Goal: Transaction & Acquisition: Purchase product/service

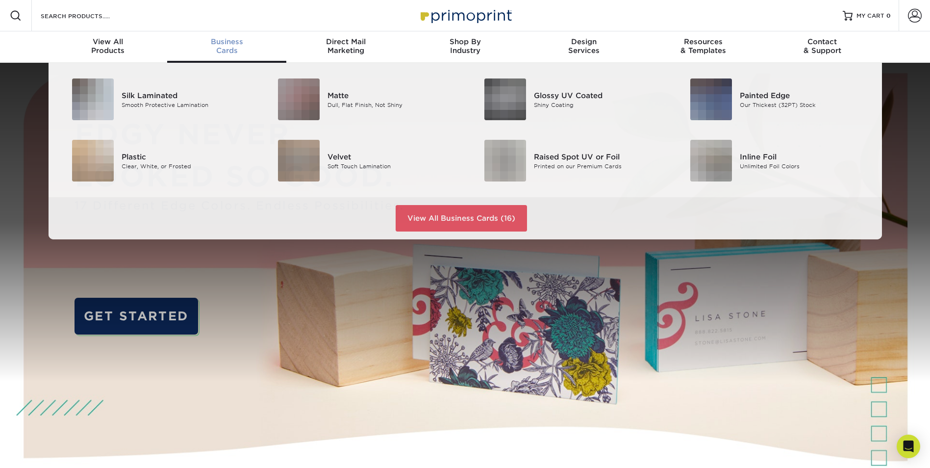
click at [234, 44] on span "Business" at bounding box center [226, 41] width 119 height 9
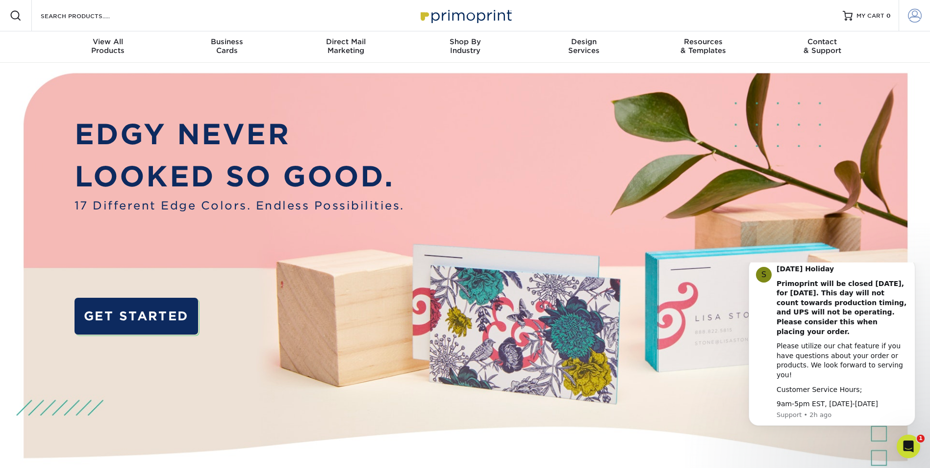
click at [917, 18] on span at bounding box center [915, 16] width 14 height 14
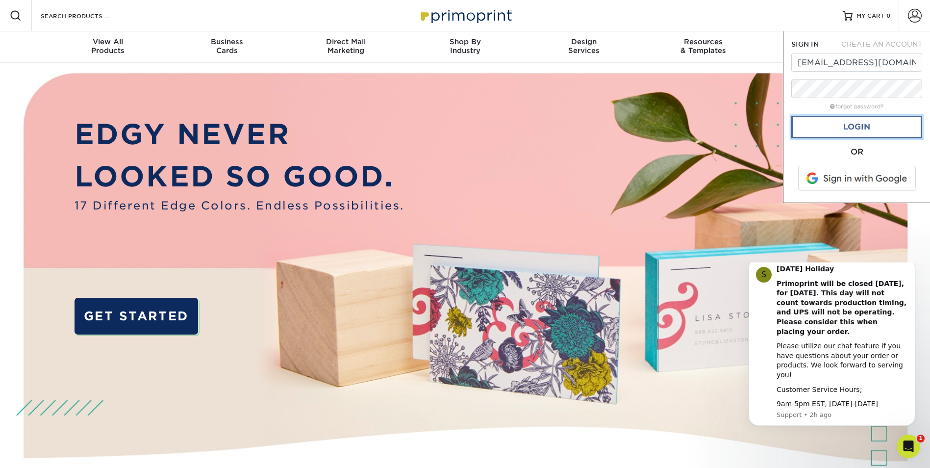
click at [848, 123] on link "Login" at bounding box center [856, 127] width 131 height 23
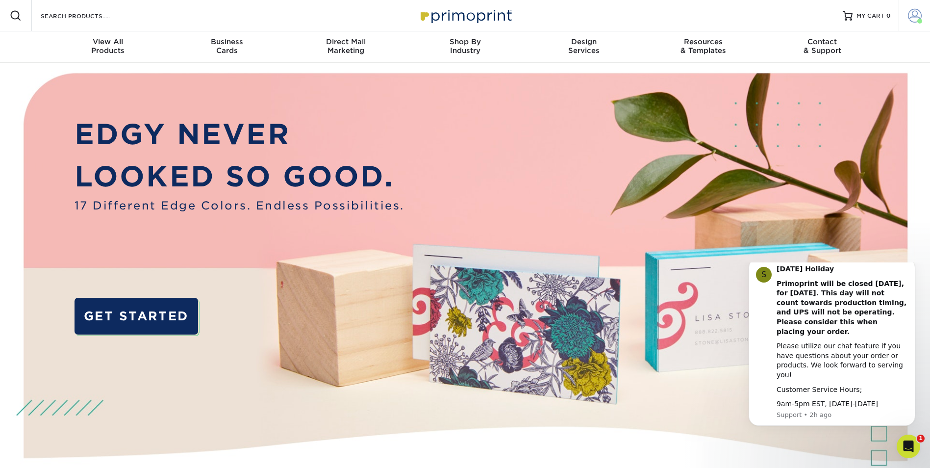
click at [915, 16] on span at bounding box center [915, 16] width 14 height 14
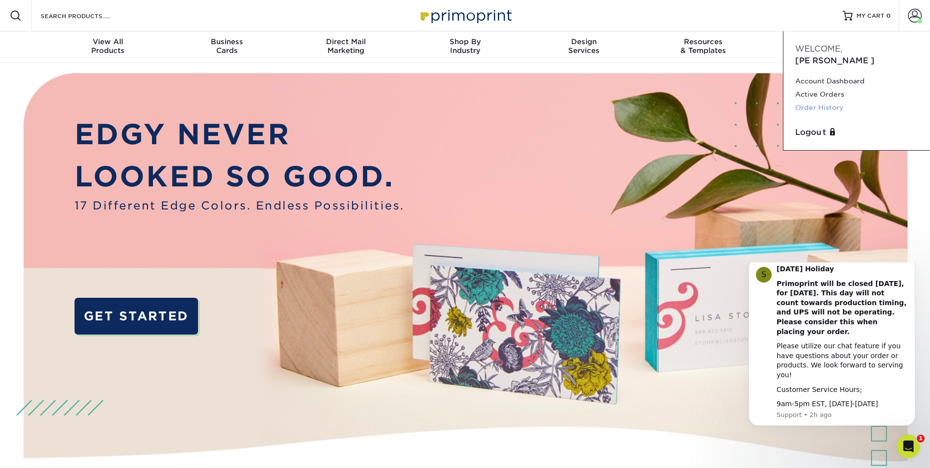
click at [829, 101] on link "Order History" at bounding box center [856, 107] width 123 height 13
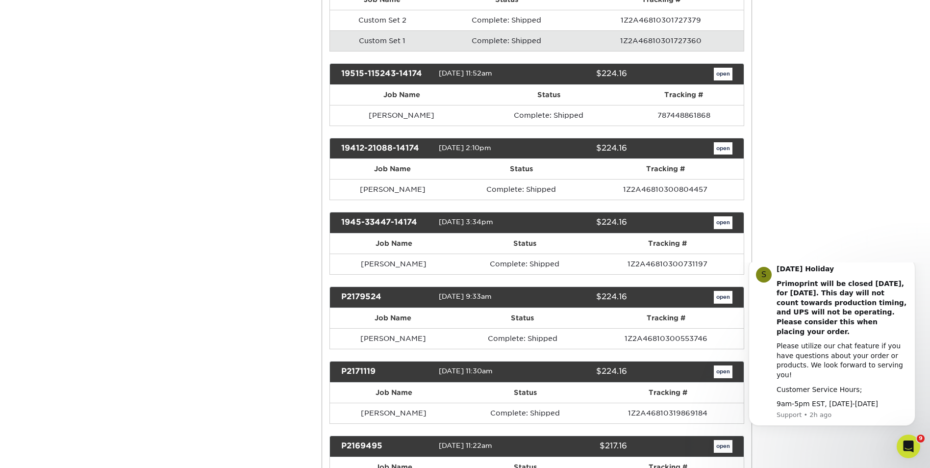
scroll to position [3234, 0]
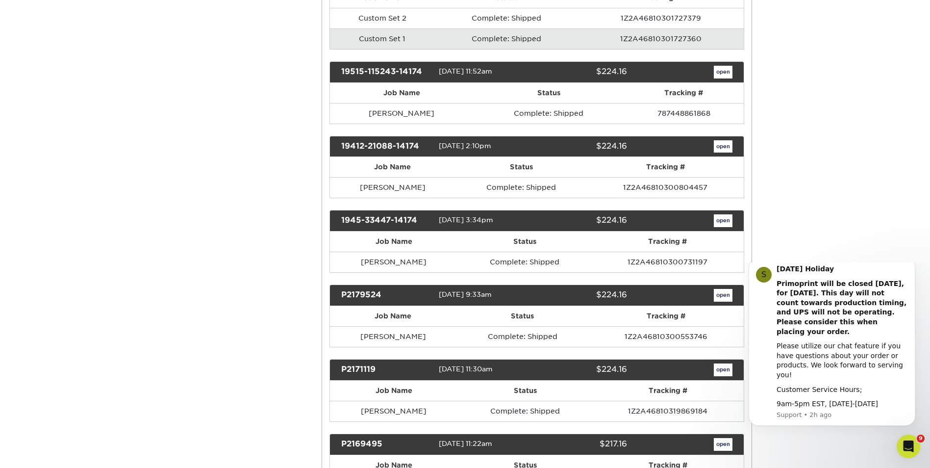
drag, startPoint x: 469, startPoint y: 273, endPoint x: 267, endPoint y: 217, distance: 210.1
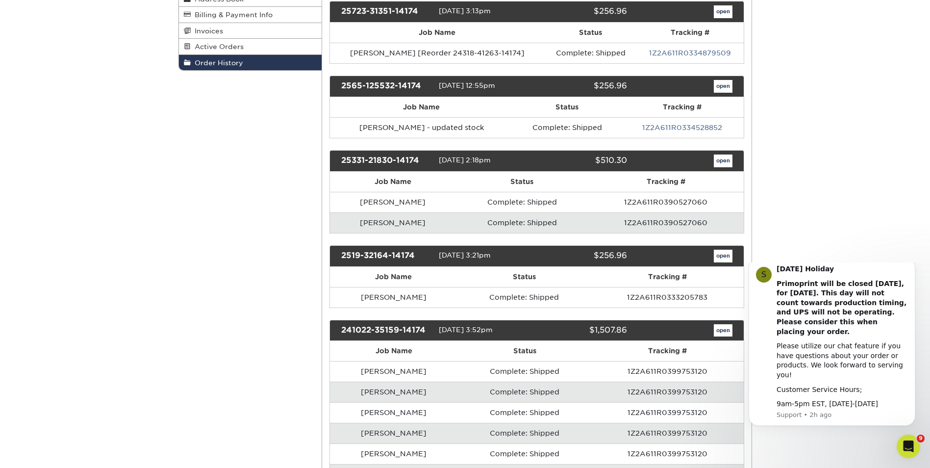
scroll to position [147, 0]
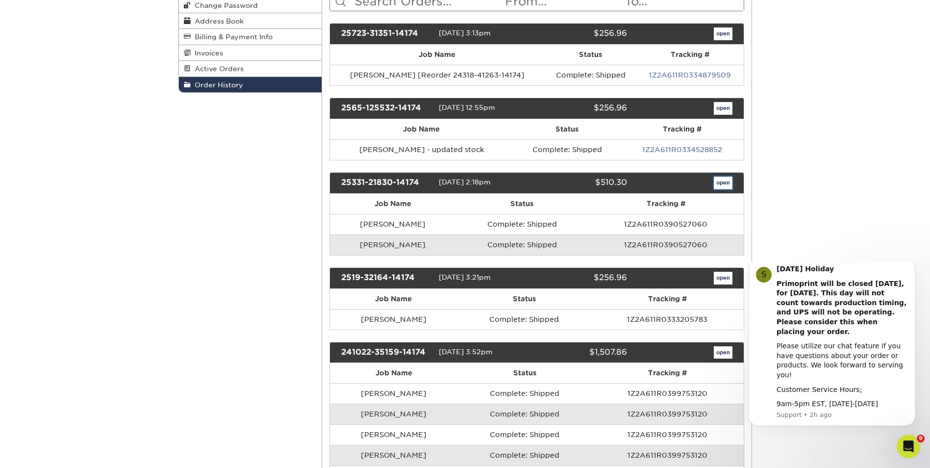
click at [721, 183] on link "open" at bounding box center [723, 182] width 19 height 13
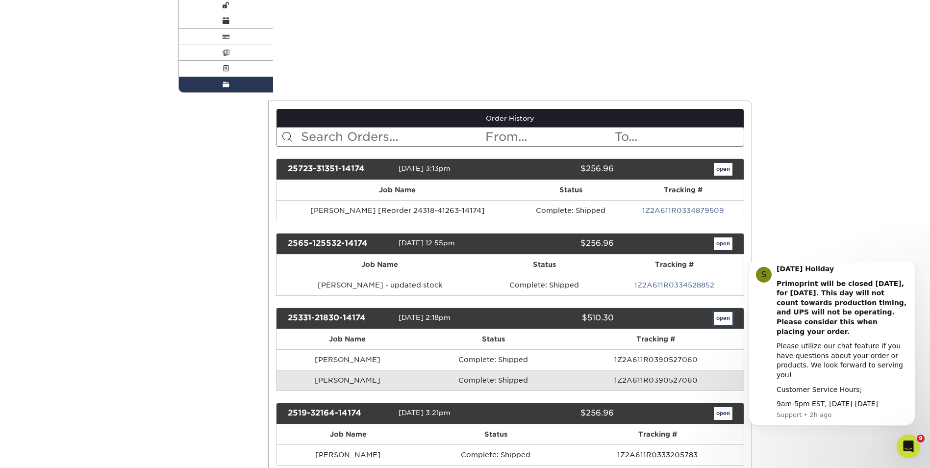
scroll to position [0, 0]
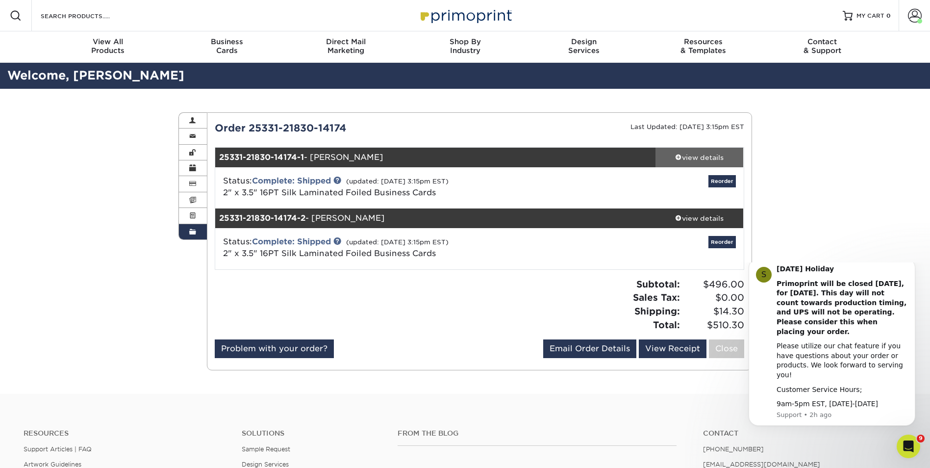
click at [695, 157] on div "view details" at bounding box center [699, 157] width 88 height 10
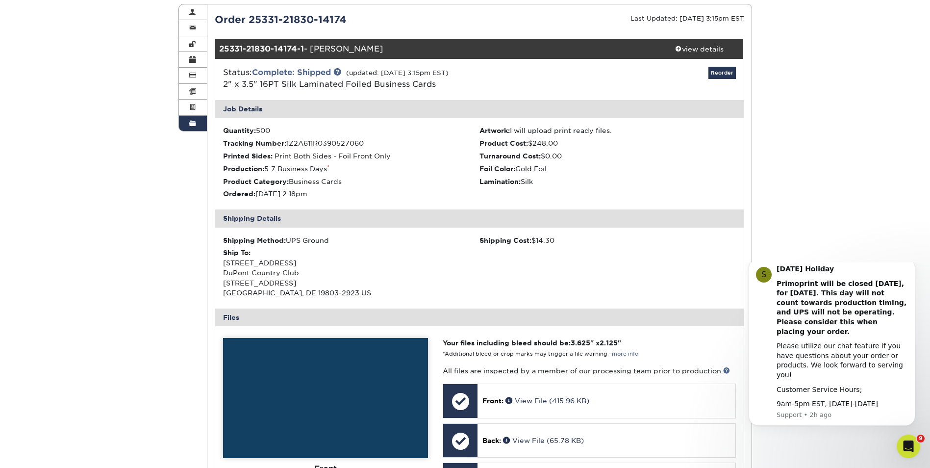
scroll to position [294, 0]
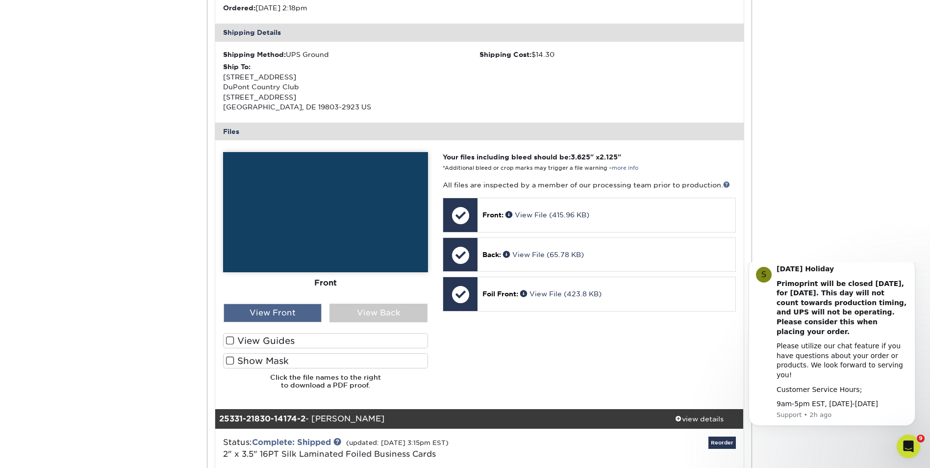
click at [294, 309] on div "View Front" at bounding box center [272, 312] width 98 height 19
click at [390, 308] on div "View Back" at bounding box center [378, 312] width 98 height 19
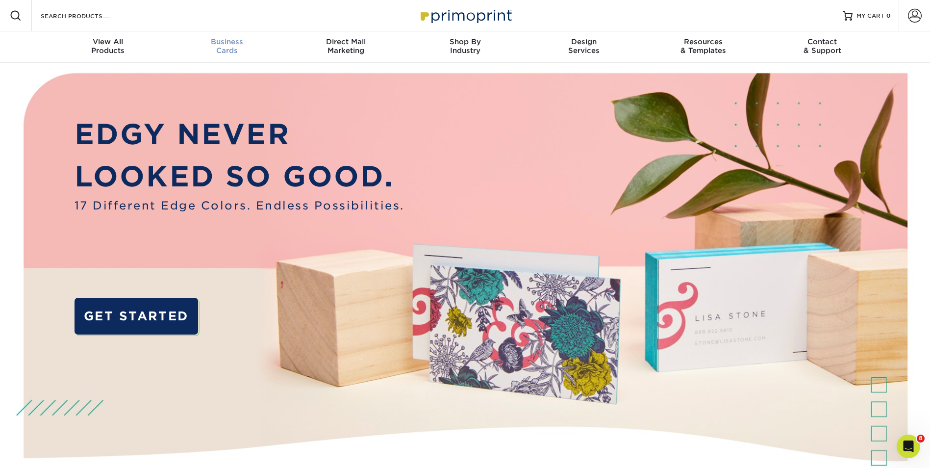
click at [227, 47] on div "Business Cards" at bounding box center [226, 46] width 119 height 18
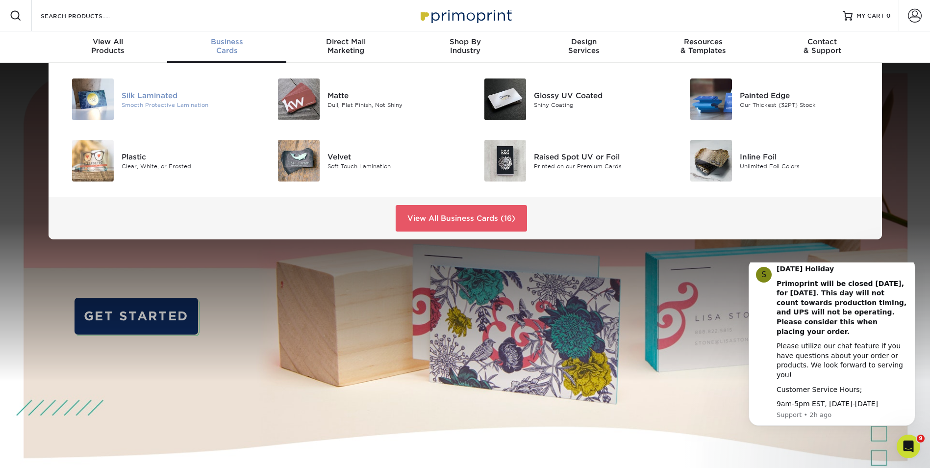
click at [155, 96] on div "Silk Laminated" at bounding box center [187, 95] width 130 height 11
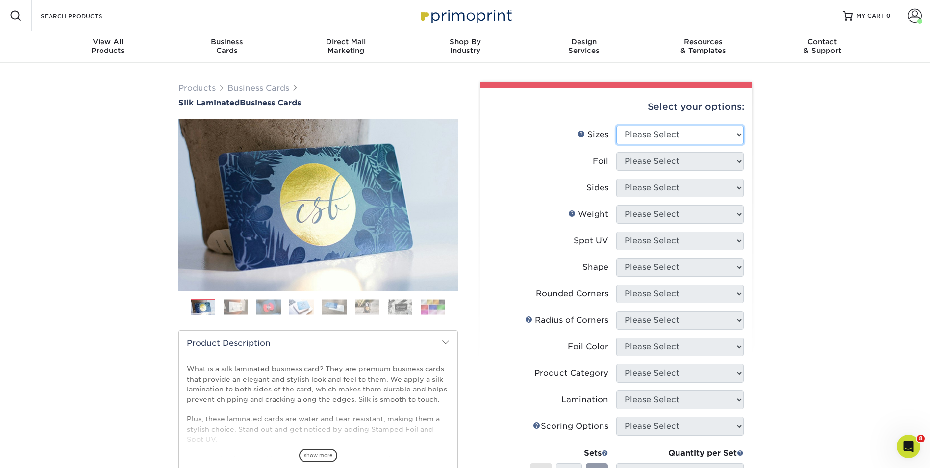
click at [711, 134] on select "Please Select 1.5" x 3.5" - Mini 1.75" x 3.5" - Mini 2" x 2" - Square 2" x 3" -…" at bounding box center [679, 134] width 127 height 19
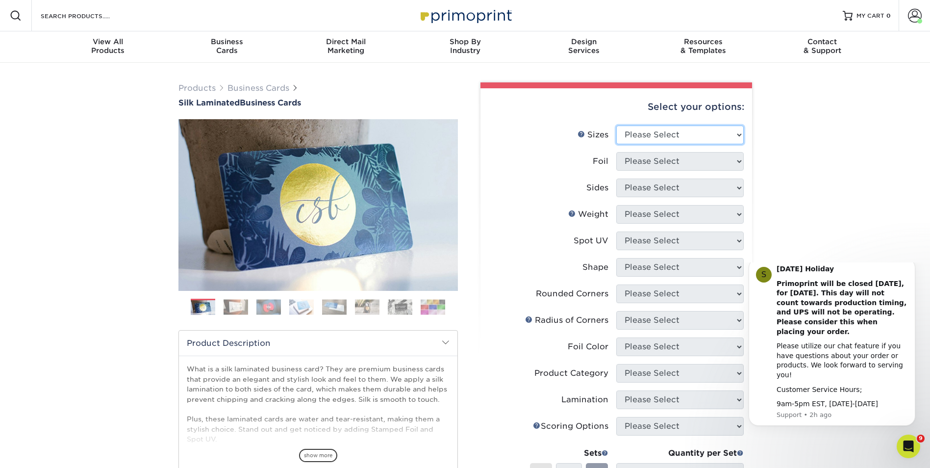
click at [681, 132] on select "Please Select 1.5" x 3.5" - Mini 1.75" x 3.5" - Mini 2" x 2" - Square 2" x 3" -…" at bounding box center [679, 134] width 127 height 19
click at [703, 132] on select "Please Select 1.5" x 3.5" - Mini 1.75" x 3.5" - Mini 2" x 2" - Square 2" x 3" -…" at bounding box center [679, 134] width 127 height 19
select select "2.00x3.50"
click at [616, 125] on select "Please Select 1.5" x 3.5" - Mini 1.75" x 3.5" - Mini 2" x 2" - Square 2" x 3" -…" at bounding box center [679, 134] width 127 height 19
click at [691, 164] on select "Please Select Yes No" at bounding box center [679, 161] width 127 height 19
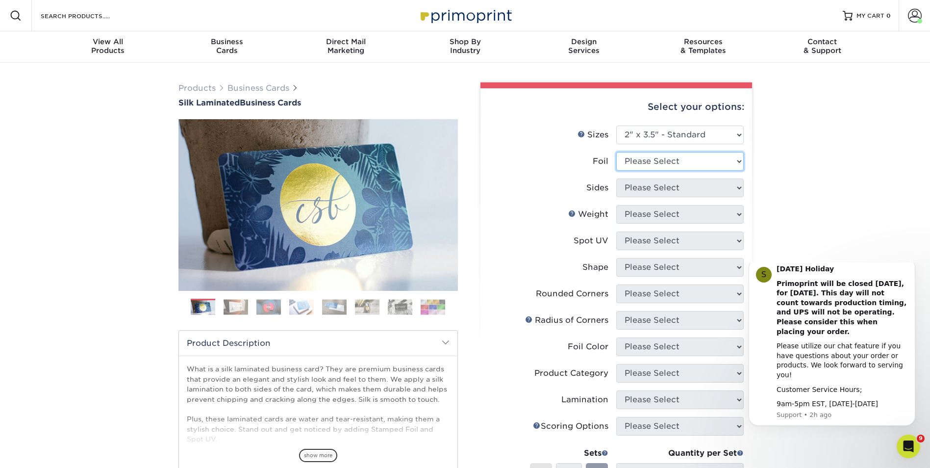
select select "1"
click at [616, 152] on select "Please Select Yes No" at bounding box center [679, 161] width 127 height 19
click at [671, 186] on select "Please Select Print Both Sides - Foil Both Sides Print Both Sides - Foil Front …" at bounding box center [679, 187] width 127 height 19
select select "e9e9dfb3-fba1-4d60-972c-fd9ca5904d33"
click at [616, 178] on select "Please Select Print Both Sides - Foil Both Sides Print Both Sides - Foil Front …" at bounding box center [679, 187] width 127 height 19
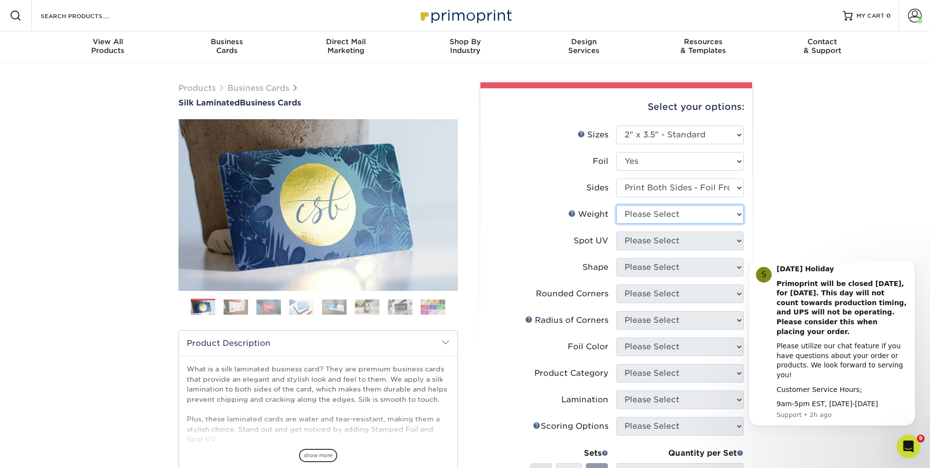
click at [694, 214] on select "Please Select 16PT" at bounding box center [679, 214] width 127 height 19
select select "16PT"
click at [616, 205] on select "Please Select 16PT" at bounding box center [679, 214] width 127 height 19
click at [676, 242] on select "Please Select No Spot UV Front and Back (Both Sides) Front Only Back Only" at bounding box center [679, 240] width 127 height 19
select select "3"
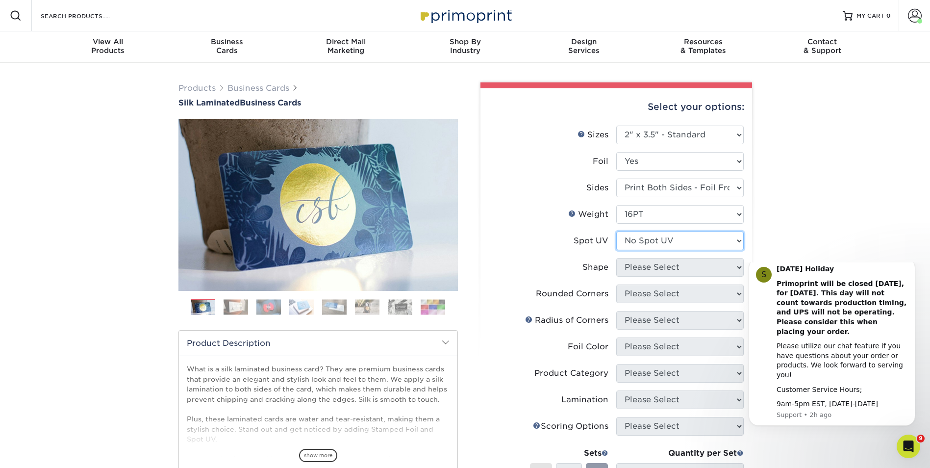
click at [616, 231] on select "Please Select No Spot UV Front and Back (Both Sides) Front Only Back Only" at bounding box center [679, 240] width 127 height 19
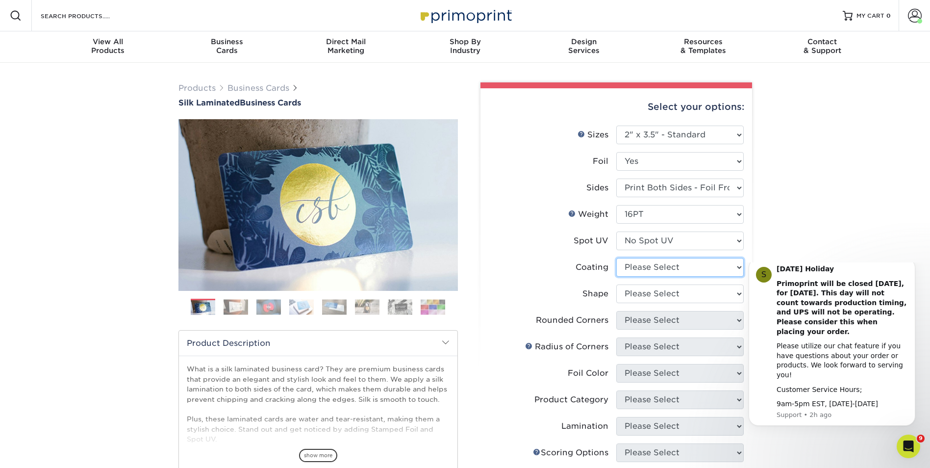
click at [689, 270] on select at bounding box center [679, 267] width 127 height 19
click at [688, 268] on select at bounding box center [679, 267] width 127 height 19
click at [680, 291] on select "Please Select Standard" at bounding box center [679, 293] width 127 height 19
select select "standard"
click at [616, 284] on select "Please Select Standard" at bounding box center [679, 293] width 127 height 19
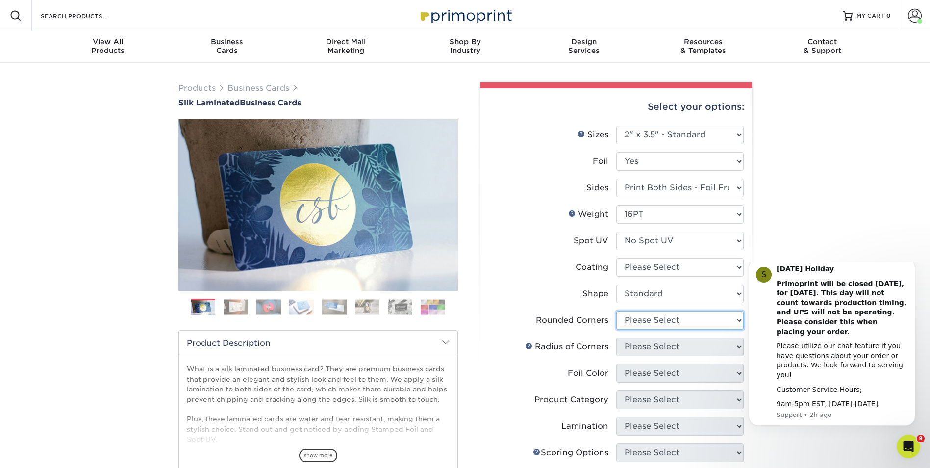
click at [678, 313] on select "Please Select Yes - Round 2 Corners Yes - Round 4 Corners No" at bounding box center [679, 320] width 127 height 19
click at [616, 311] on select "Please Select Yes - Round 2 Corners Yes - Round 4 Corners No" at bounding box center [679, 320] width 127 height 19
click at [704, 321] on select "Please Select Yes - Round 2 Corners Yes - Round 4 Corners No" at bounding box center [679, 320] width 127 height 19
click at [616, 311] on select "Please Select Yes - Round 2 Corners Yes - Round 4 Corners No" at bounding box center [679, 320] width 127 height 19
click at [707, 320] on select "Please Select Yes - Round 2 Corners Yes - Round 4 Corners No" at bounding box center [679, 320] width 127 height 19
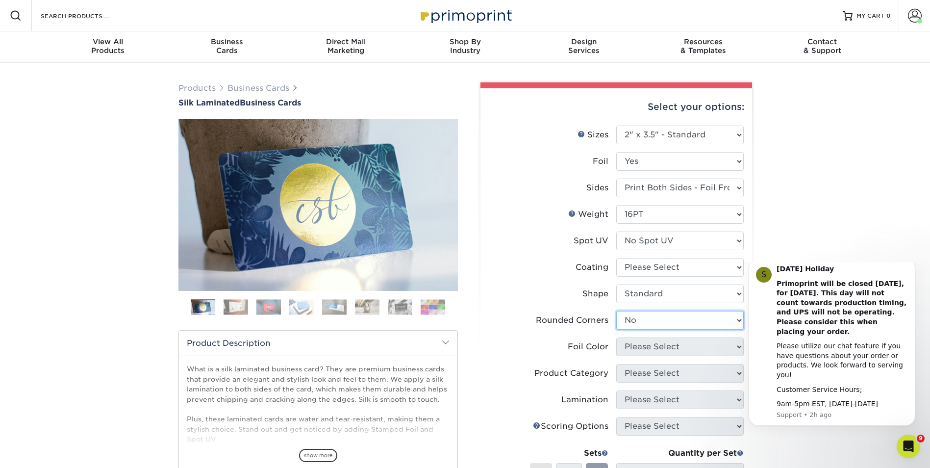
click at [616, 311] on select "Please Select Yes - Round 2 Corners Yes - Round 4 Corners No" at bounding box center [679, 320] width 127 height 19
click html "S Labor Day Holiday Primoprint will be closed Monday, September 1st, for Labor …"
click at [671, 289] on select "Please Select Standard" at bounding box center [679, 293] width 127 height 19
click at [616, 284] on select "Please Select Standard" at bounding box center [679, 293] width 127 height 19
click at [673, 316] on select "Please Select Yes - Round 2 Corners Yes - Round 4 Corners No" at bounding box center [679, 320] width 127 height 19
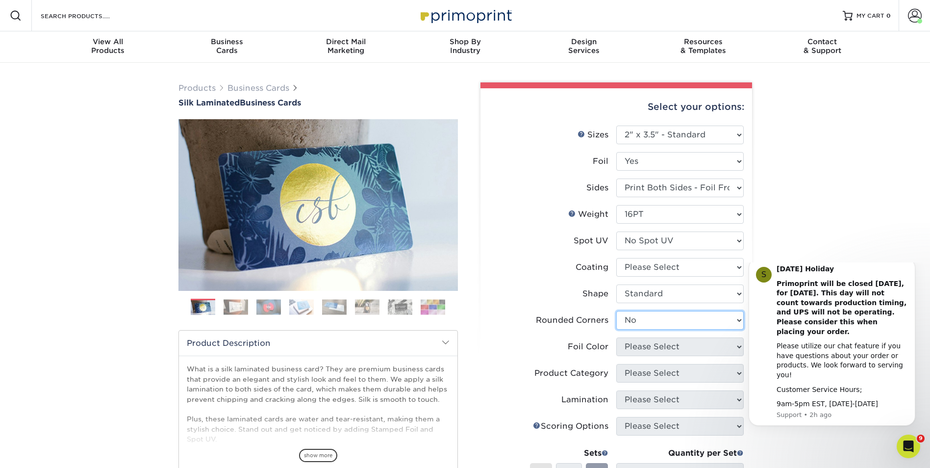
click at [616, 311] on select "Please Select Yes - Round 2 Corners Yes - Round 4 Corners No" at bounding box center [679, 320] width 127 height 19
click at [649, 359] on li "Foil Color Please Select" at bounding box center [616, 350] width 255 height 26
click at [727, 321] on select "Please Select Yes - Round 2 Corners Yes - Round 4 Corners No" at bounding box center [679, 320] width 127 height 19
click at [910, 264] on icon "Dismiss notification" at bounding box center [912, 260] width 5 height 5
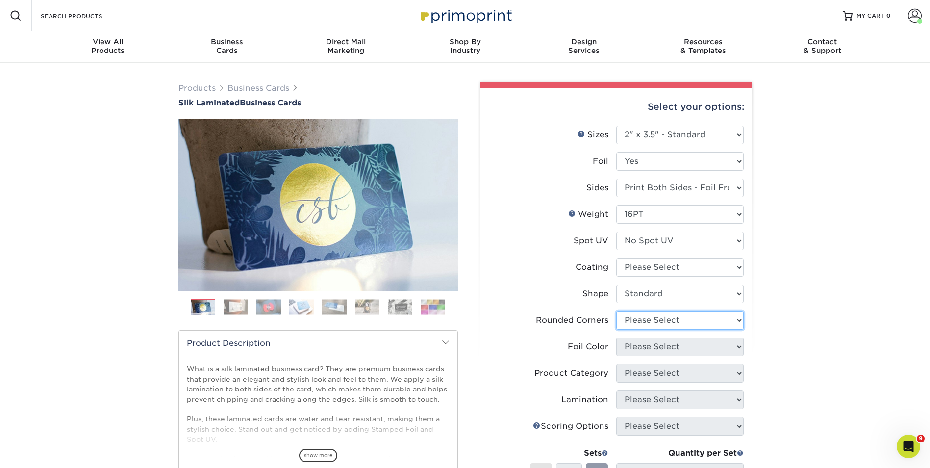
click at [653, 324] on select "Please Select Yes - Round 2 Corners Yes - Round 4 Corners No" at bounding box center [679, 320] width 127 height 19
click at [616, 311] on select "Please Select Yes - Round 2 Corners Yes - Round 4 Corners No" at bounding box center [679, 320] width 127 height 19
click at [702, 321] on select "Please Select Yes - Round 2 Corners Yes - Round 4 Corners No" at bounding box center [679, 320] width 127 height 19
click at [616, 311] on select "Please Select Yes - Round 2 Corners Yes - Round 4 Corners No" at bounding box center [679, 320] width 127 height 19
select select "-1"
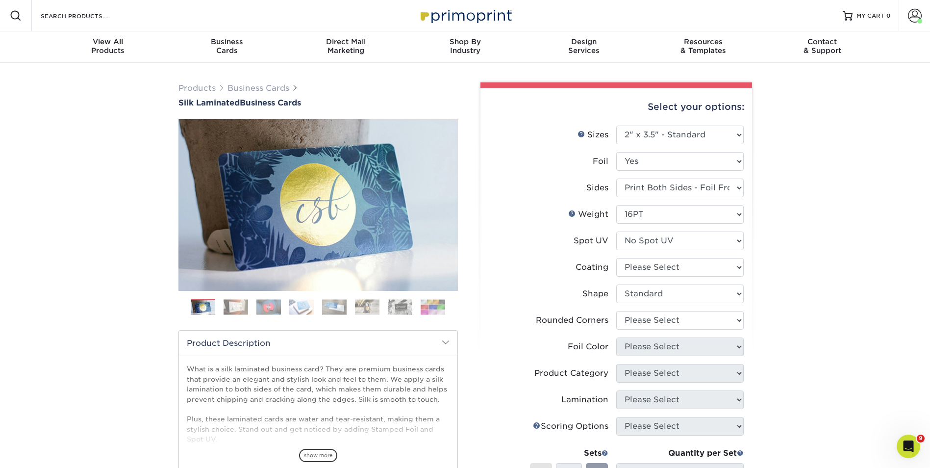
click at [662, 357] on li "Foil Color Please Select" at bounding box center [616, 350] width 255 height 26
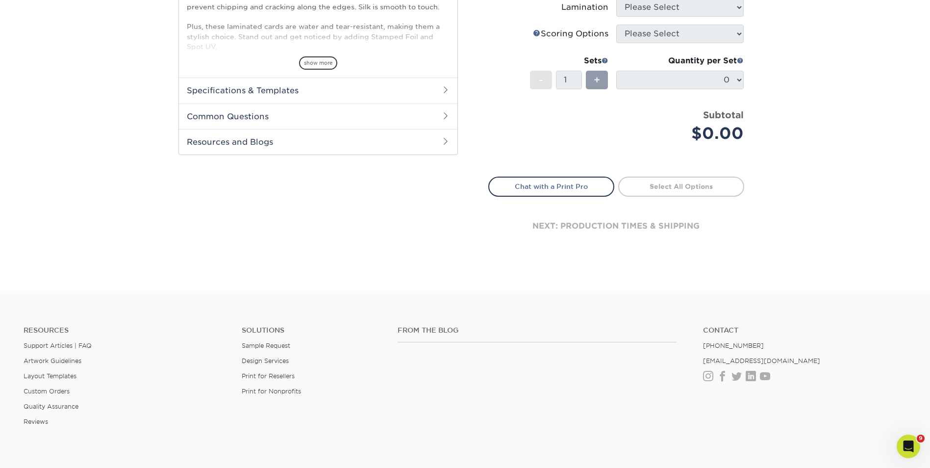
scroll to position [49, 0]
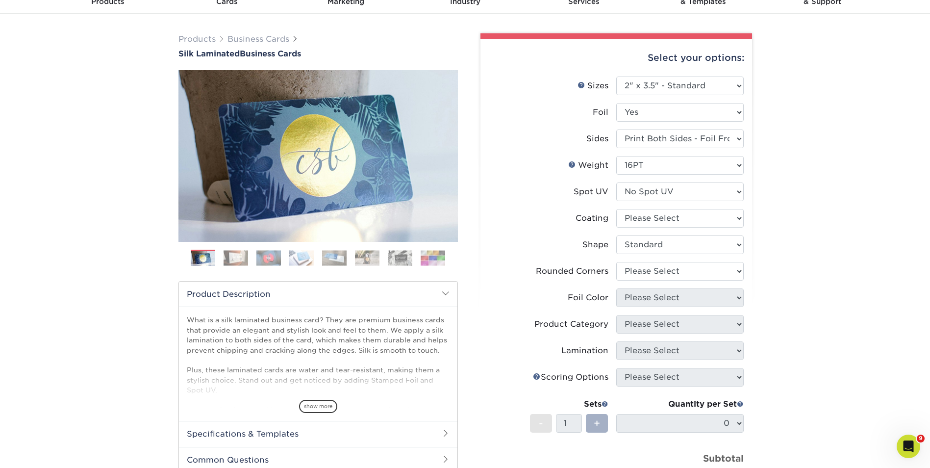
click at [595, 420] on span "+" at bounding box center [596, 423] width 6 height 15
click at [698, 218] on select at bounding box center [679, 218] width 127 height 19
select select "3e7618de-abca-4bda-9f97-8b9129e913d8"
click at [616, 209] on select at bounding box center [679, 218] width 127 height 19
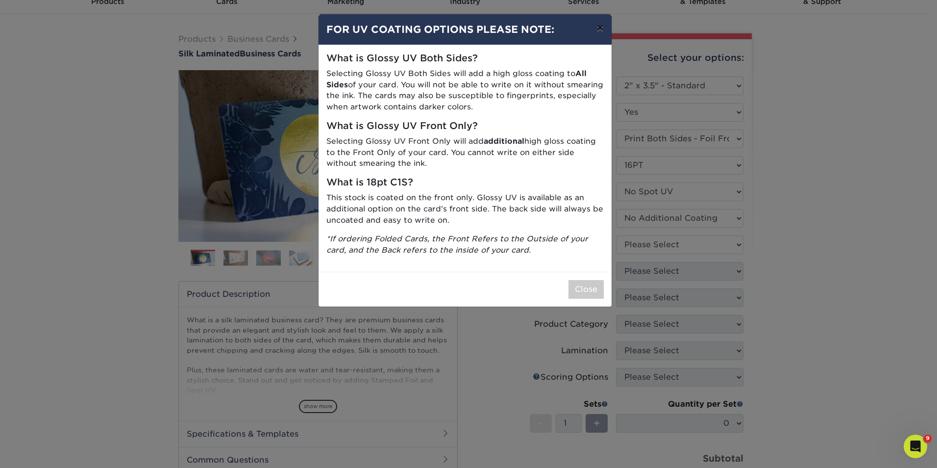
click at [603, 29] on button "×" at bounding box center [600, 27] width 23 height 27
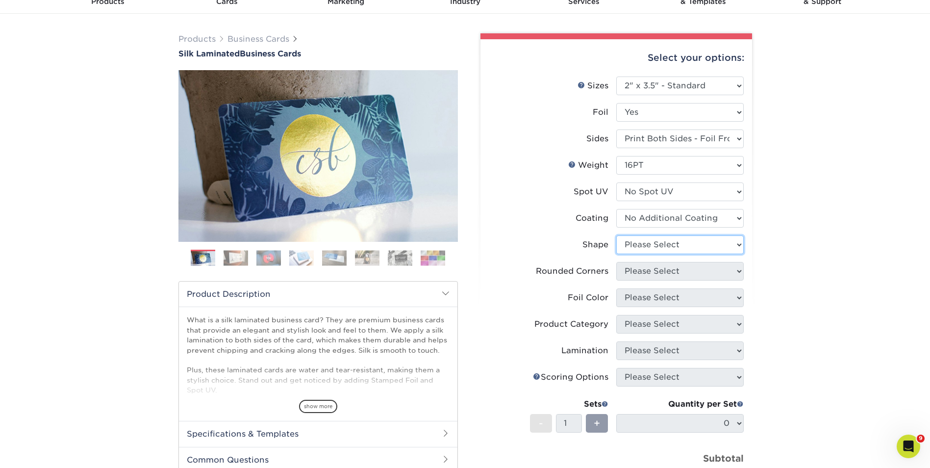
click at [701, 246] on select "Please Select Standard" at bounding box center [679, 244] width 127 height 19
select select "standard"
click at [616, 235] on select "Please Select Standard" at bounding box center [679, 244] width 127 height 19
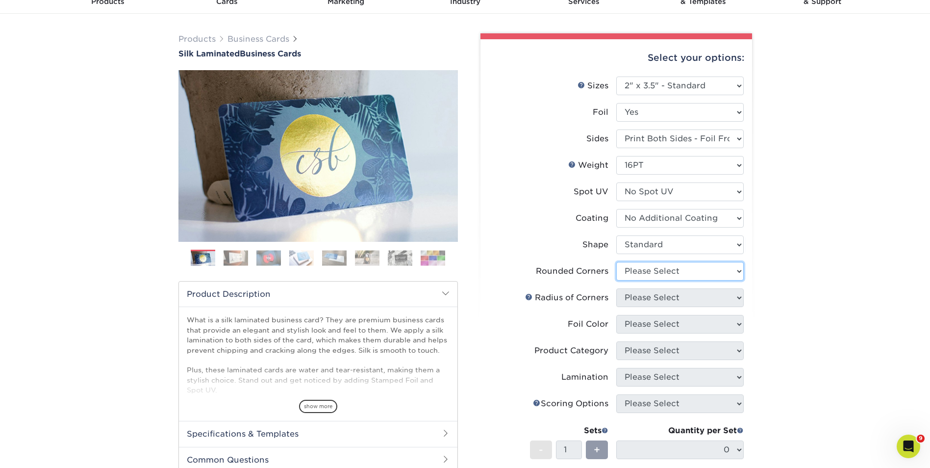
click at [693, 271] on select "Please Select Yes - Round 2 Corners Yes - Round 4 Corners No" at bounding box center [679, 271] width 127 height 19
select select "0"
click at [616, 262] on select "Please Select Yes - Round 2 Corners Yes - Round 4 Corners No" at bounding box center [679, 271] width 127 height 19
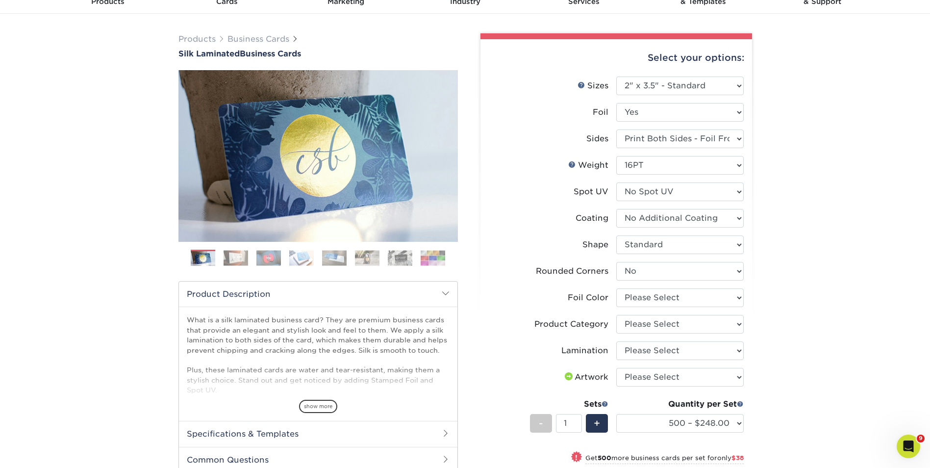
click at [879, 280] on div "Products Business Cards Silk Laminated Business Cards Previous Next" at bounding box center [465, 335] width 930 height 643
click at [674, 295] on select "Please Select Silver Foil Black Foil Blue Foil Copper Foil Gold Foil Red Foil R…" at bounding box center [679, 297] width 127 height 19
select select "acffa4a5-22f9-4585-ba3f-0adaa54b8c85"
click at [616, 288] on select "Please Select Silver Foil Black Foil Blue Foil Copper Foil Gold Foil Red Foil R…" at bounding box center [679, 297] width 127 height 19
click at [687, 319] on select "Please Select Business Cards" at bounding box center [679, 324] width 127 height 19
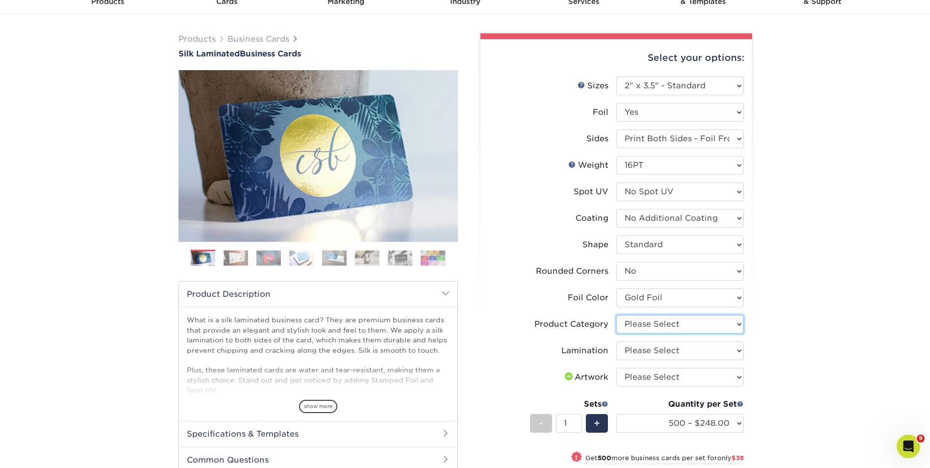
select select "3b5148f1-0588-4f88-a218-97bcfdce65c1"
click at [616, 315] on select "Please Select Business Cards" at bounding box center [679, 324] width 127 height 19
click at [686, 349] on select "Please Select Silk" at bounding box center [679, 350] width 127 height 19
select select "ccacb42f-45f7-42d3-bbd3-7c8421cf37f0"
click at [616, 341] on select "Please Select Silk" at bounding box center [679, 350] width 127 height 19
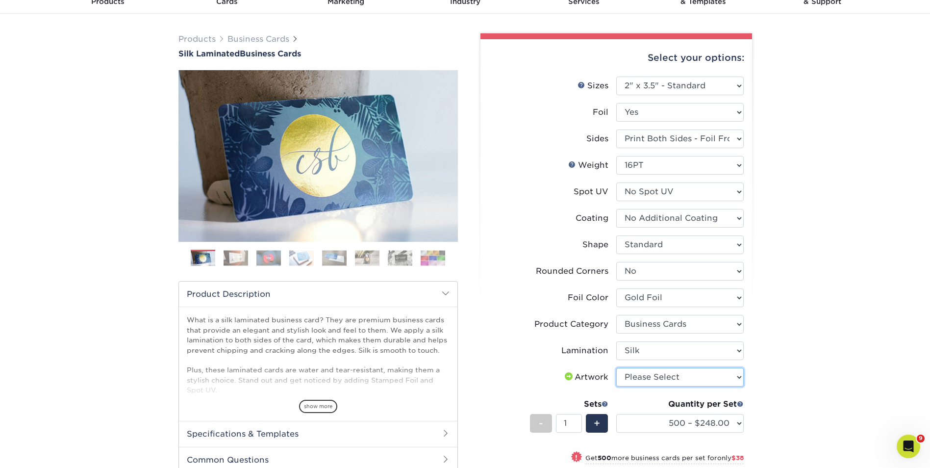
click at [700, 380] on select "Please Select I will upload files I need a design - $100" at bounding box center [679, 377] width 127 height 19
select select "upload"
click at [616, 368] on select "Please Select I will upload files I need a design - $100" at bounding box center [679, 377] width 127 height 19
click at [814, 390] on div "Products Business Cards Silk Laminated Business Cards Previous Next" at bounding box center [465, 335] width 930 height 643
click at [596, 424] on span "+" at bounding box center [596, 423] width 6 height 15
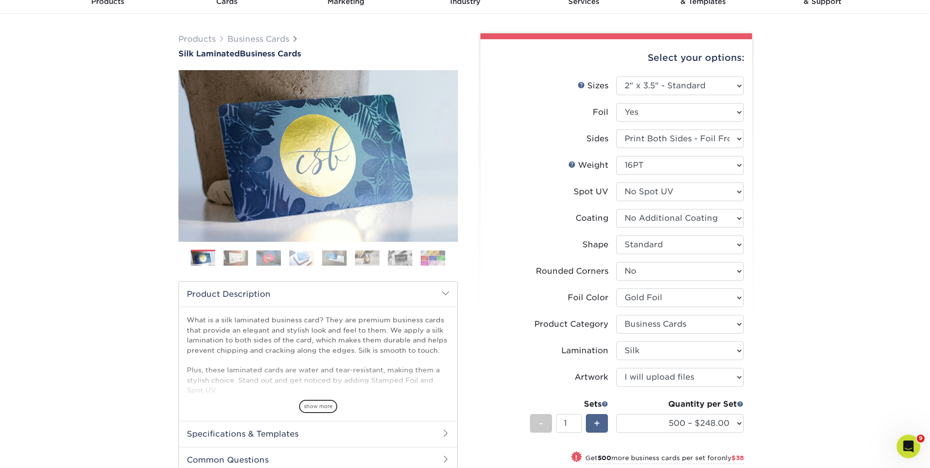
type input "2"
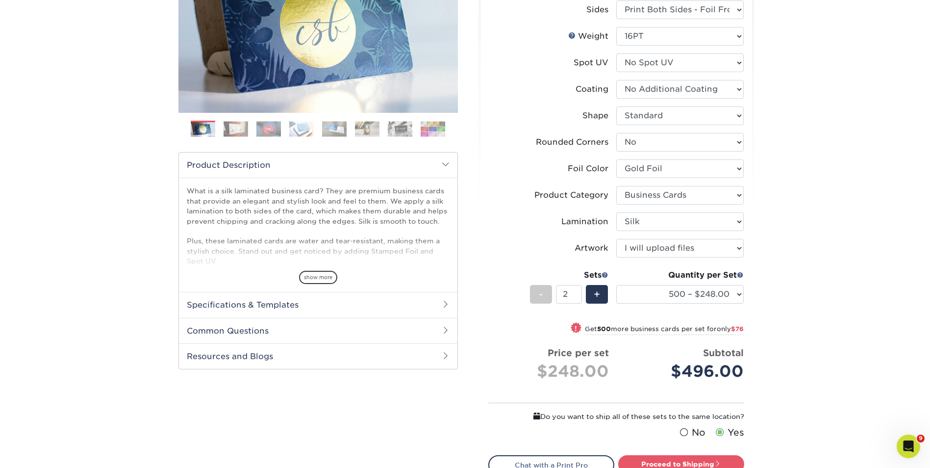
scroll to position [343, 0]
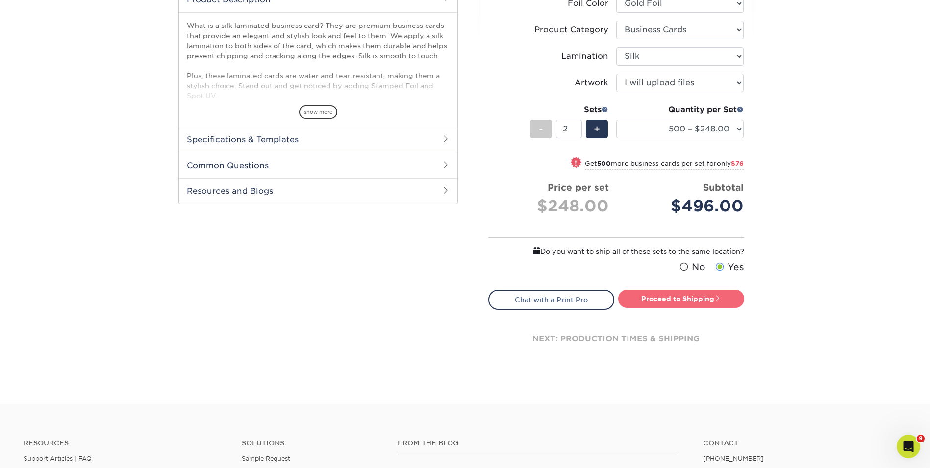
click at [681, 298] on link "Proceed to Shipping" at bounding box center [681, 299] width 126 height 18
type input "Set 1"
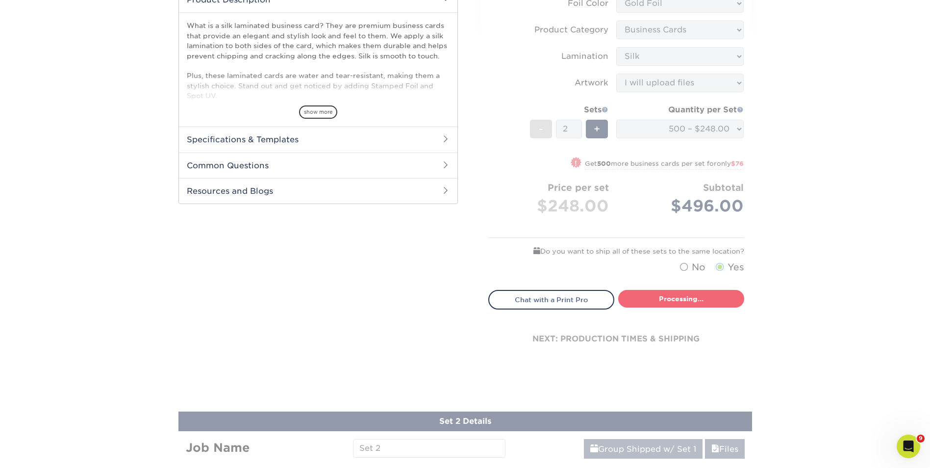
select select "f67cd561-658c-43c4-a0fa-33a72eb27a32"
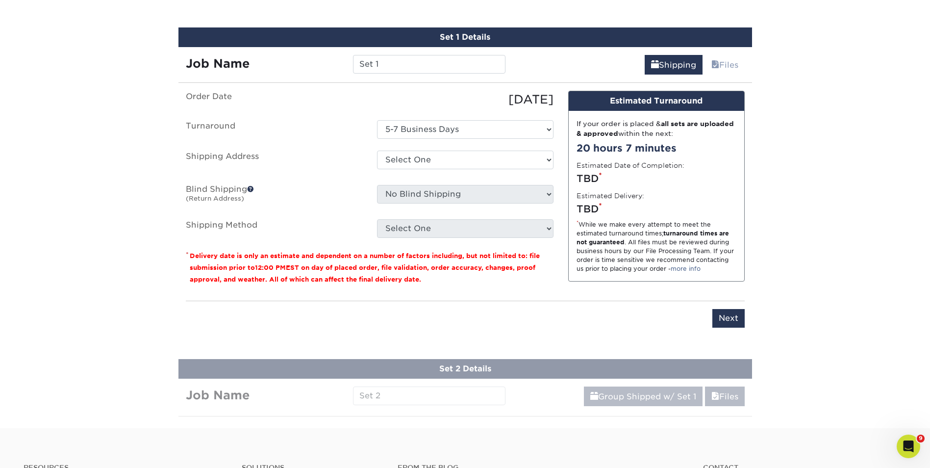
scroll to position [659, 0]
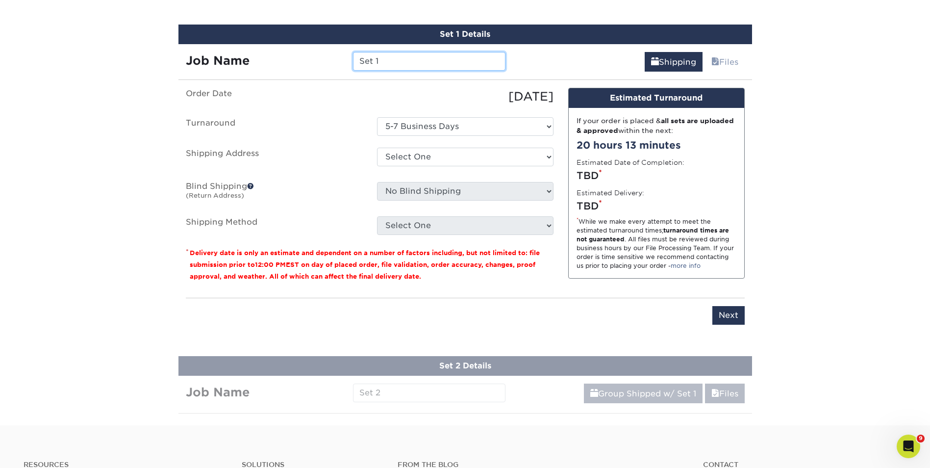
click at [400, 59] on input "Set 1" at bounding box center [429, 61] width 152 height 19
type input "S"
type input "[PERSON_NAME]"
click at [547, 153] on select "Select One Marta Drane + Add New Address" at bounding box center [465, 157] width 176 height 19
select select "136620"
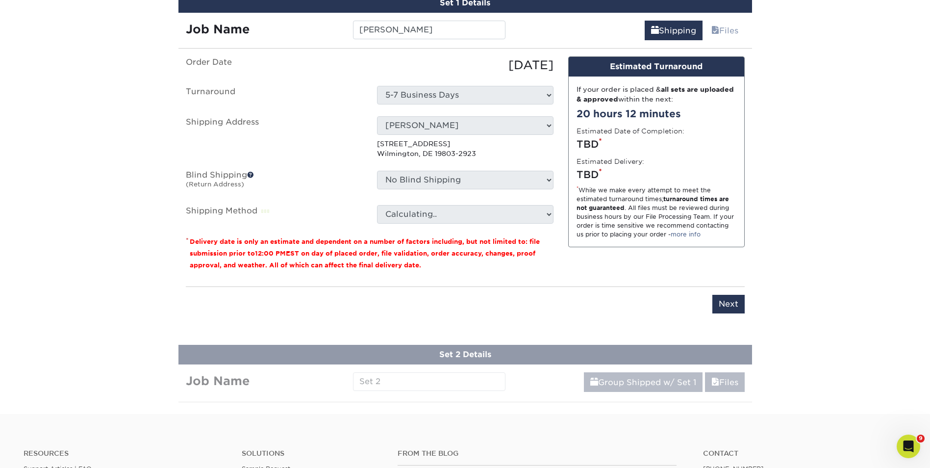
scroll to position [708, 0]
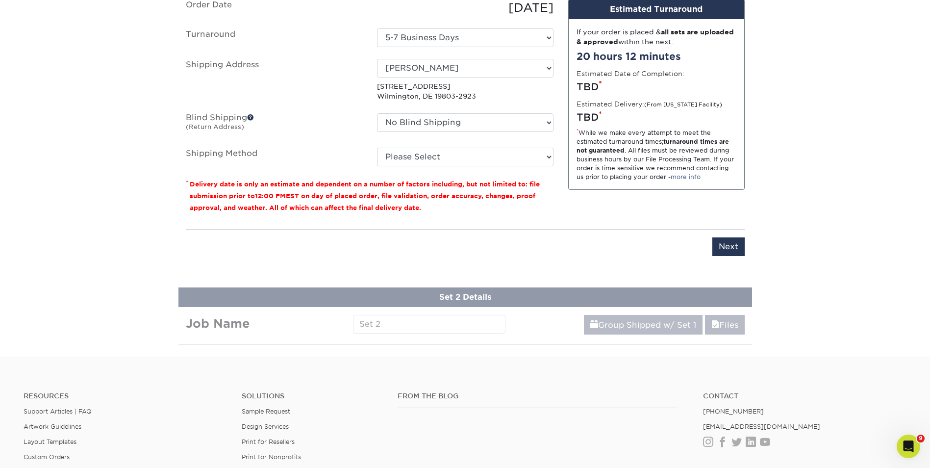
scroll to position [757, 0]
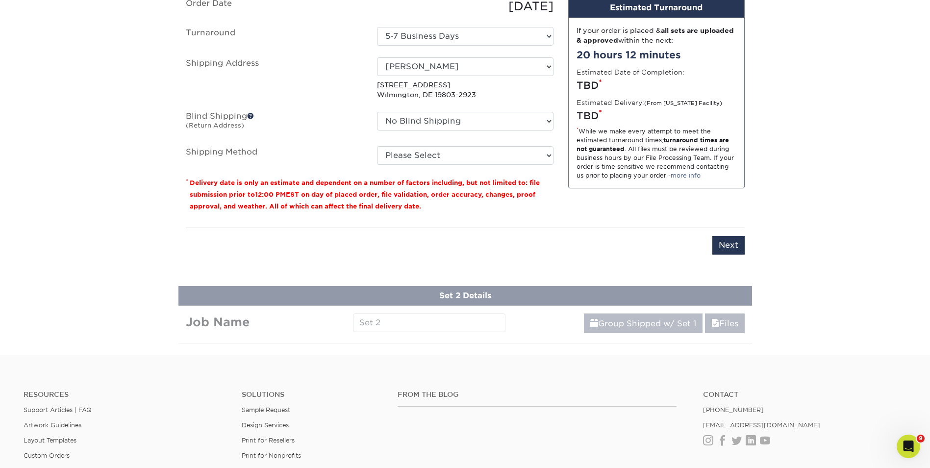
scroll to position [659, 0]
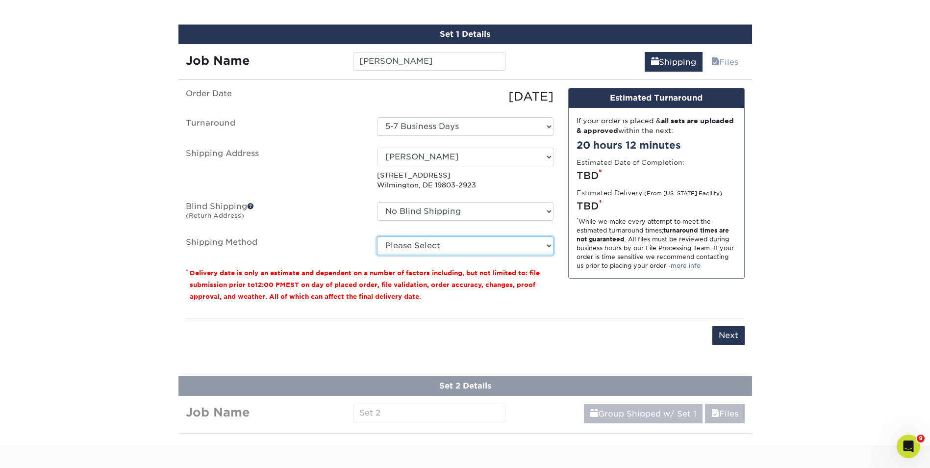
click at [549, 244] on select "Please Select Ground Shipping (+$14.95) 3 Day Shipping Service (+$17.93) 2 Day …" at bounding box center [465, 245] width 176 height 19
select select "03"
click at [377, 236] on select "Please Select Ground Shipping (+$14.95) 3 Day Shipping Service (+$17.93) 2 Day …" at bounding box center [465, 245] width 176 height 19
click at [548, 244] on select "Please Select Ground Shipping (+$14.95) 3 Day Shipping Service (+$17.93) 2 Day …" at bounding box center [465, 245] width 176 height 19
click at [377, 236] on select "Please Select Ground Shipping (+$14.95) 3 Day Shipping Service (+$17.93) 2 Day …" at bounding box center [465, 245] width 176 height 19
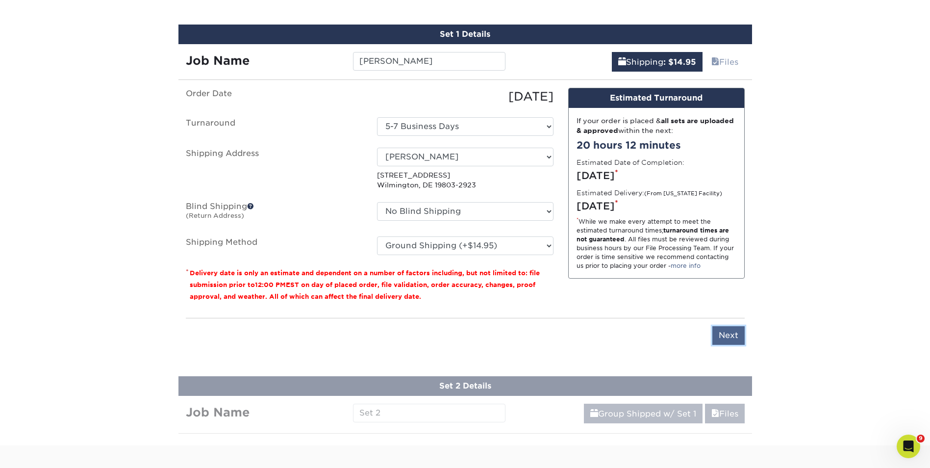
click at [727, 336] on input "Next" at bounding box center [728, 335] width 32 height 19
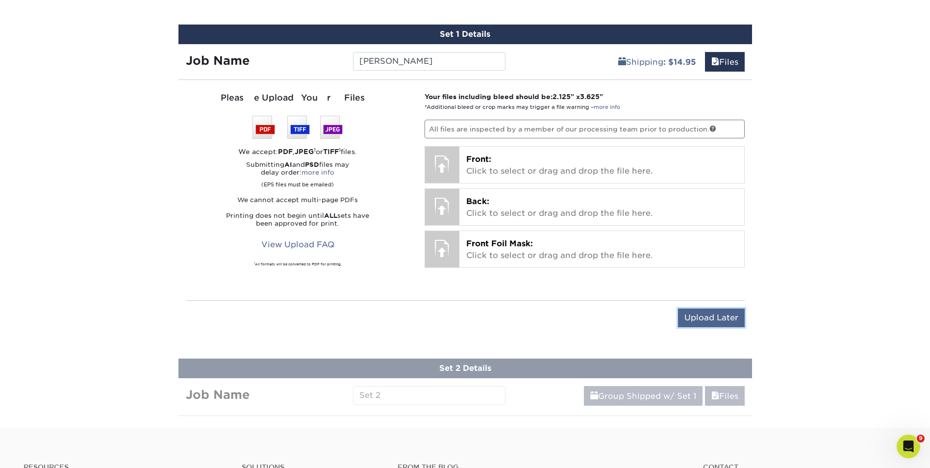
click at [700, 317] on input "Upload Later" at bounding box center [711, 317] width 67 height 19
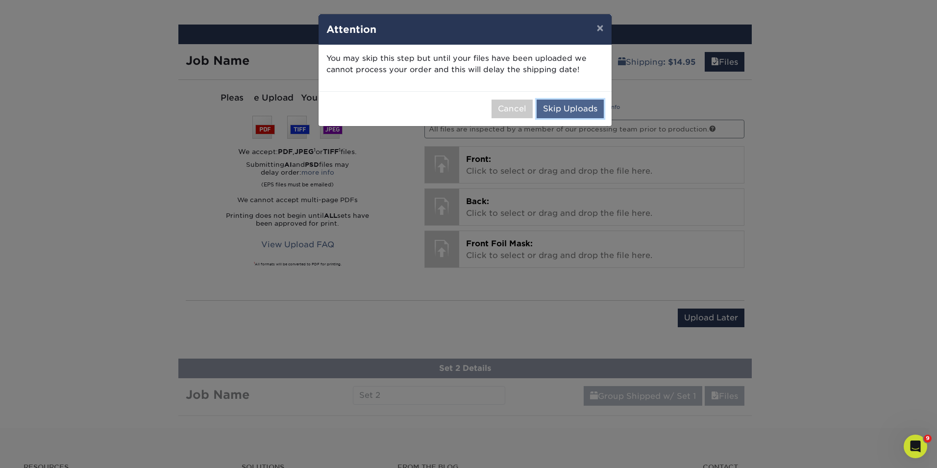
click at [562, 106] on button "Skip Uploads" at bounding box center [570, 108] width 67 height 19
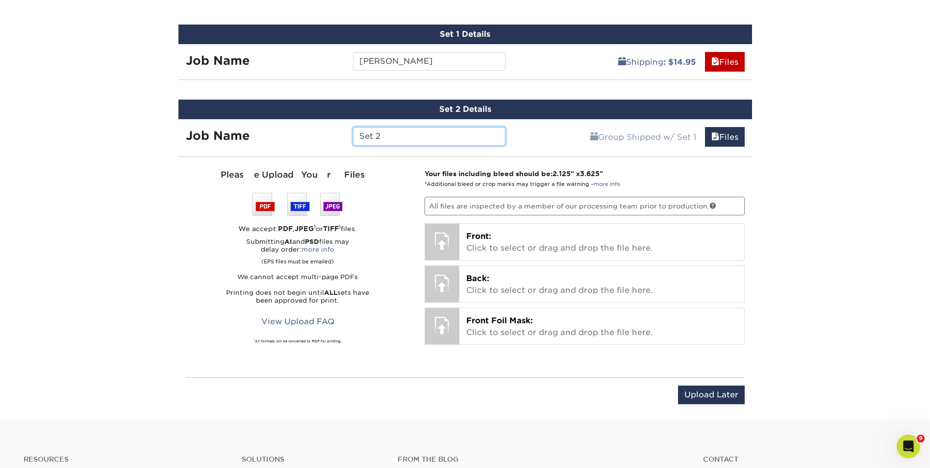
click at [384, 139] on input "Set 2" at bounding box center [429, 136] width 152 height 19
type input "S"
type input "P"
type input "[PERSON_NAME]"
click at [539, 137] on div "Group Shipped w/ Set 1 Files Continue" at bounding box center [632, 133] width 239 height 29
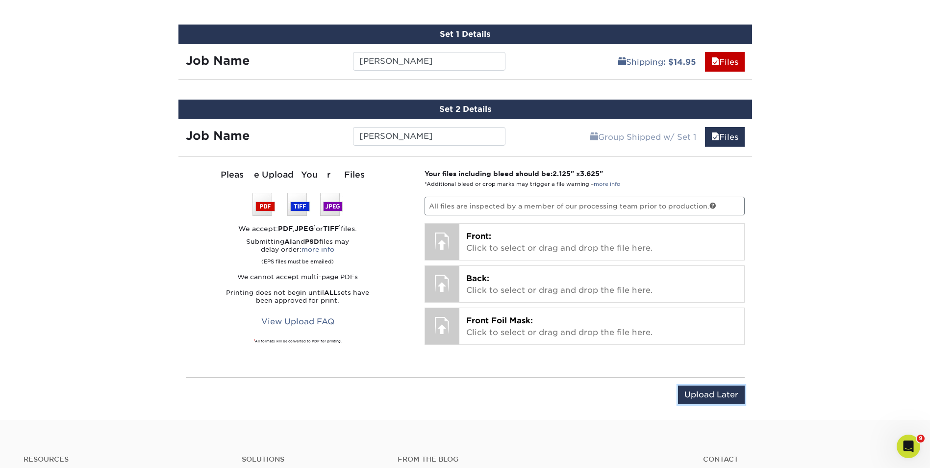
click at [707, 395] on input "Upload Later" at bounding box center [711, 394] width 67 height 19
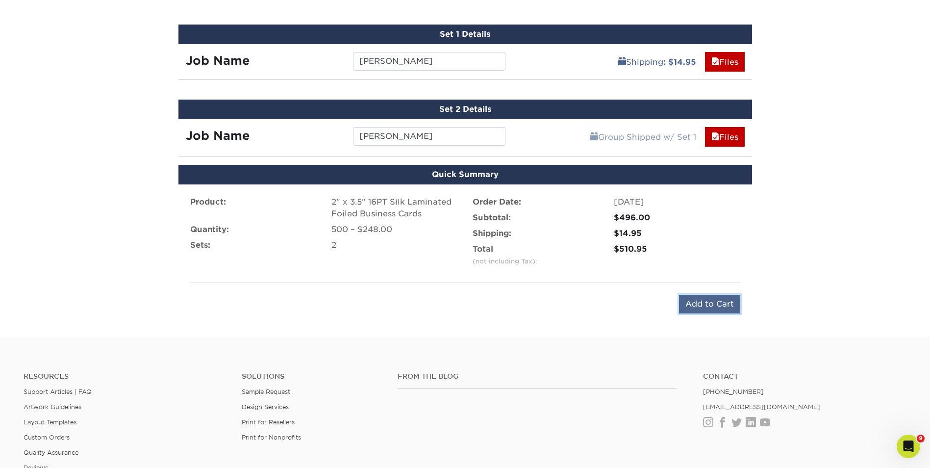
click at [709, 304] on input "Add to Cart" at bounding box center [709, 304] width 61 height 19
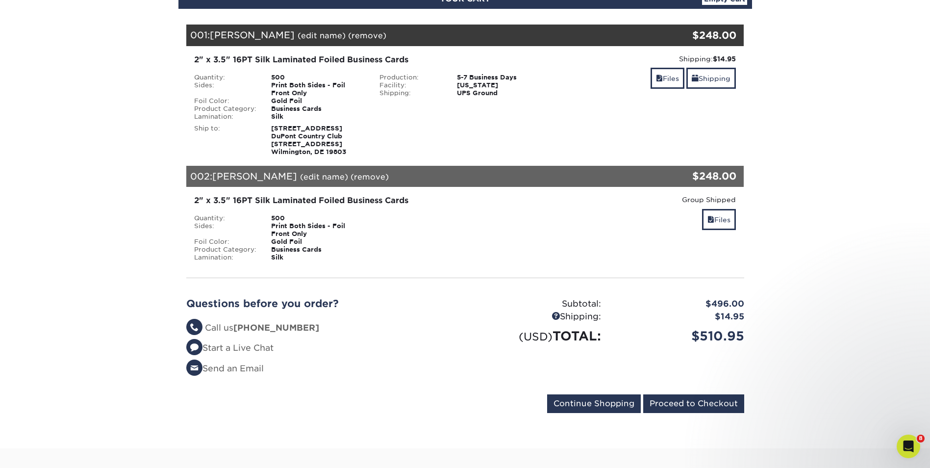
scroll to position [147, 0]
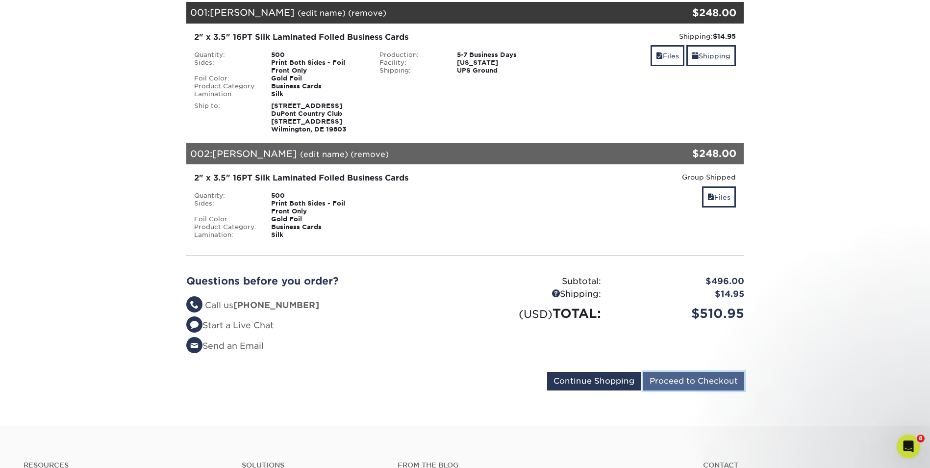
click at [696, 383] on input "Proceed to Checkout" at bounding box center [693, 380] width 101 height 19
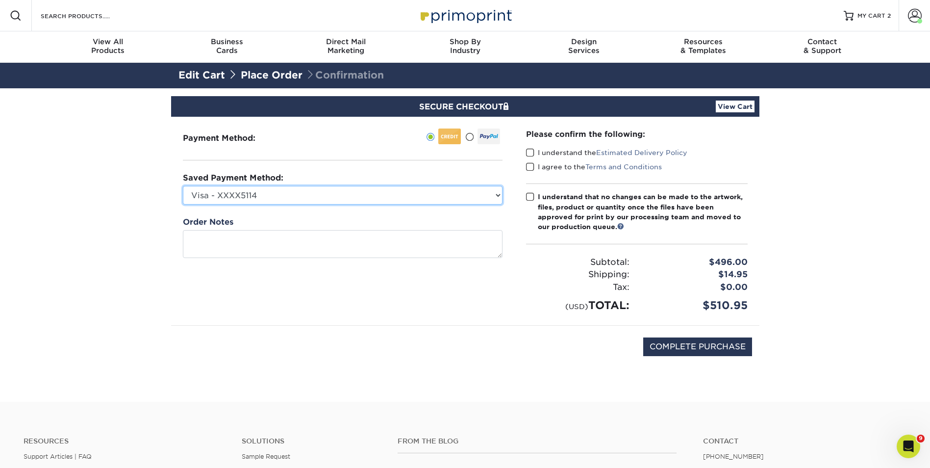
click at [498, 195] on select "Visa - XXXX5114 Visa - XXXX7636 Visa - XXXX4044 Visa - XXXX0783 Visa - XXXX2684…" at bounding box center [343, 195] width 320 height 19
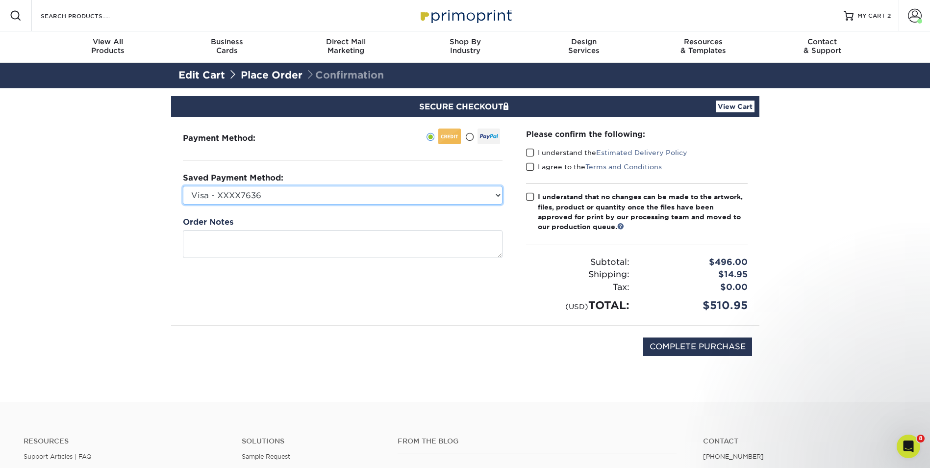
click at [183, 186] on select "Visa - XXXX5114 Visa - XXXX7636 Visa - XXXX4044 Visa - XXXX0783 Visa - XXXX2684…" at bounding box center [343, 195] width 320 height 19
click at [497, 193] on select "Visa - XXXX5114 Visa - XXXX7636 Visa - XXXX4044 Visa - XXXX0783 Visa - XXXX2684…" at bounding box center [343, 195] width 320 height 19
select select "61884"
click at [183, 186] on select "Visa - XXXX5114 Visa - XXXX7636 Visa - XXXX4044 Visa - XXXX0783 Visa - XXXX2684…" at bounding box center [343, 195] width 320 height 19
click at [533, 151] on span at bounding box center [530, 152] width 8 height 9
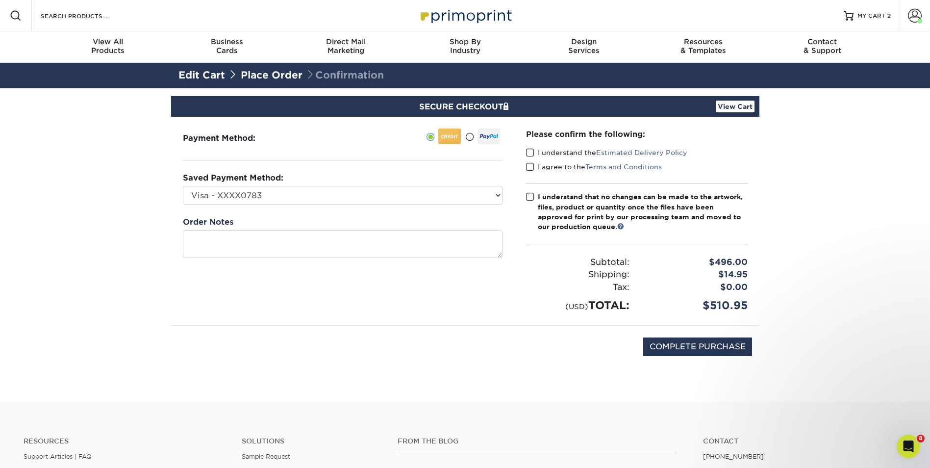
click at [0, 0] on input "I understand the Estimated Delivery Policy" at bounding box center [0, 0] width 0 height 0
drag, startPoint x: 531, startPoint y: 165, endPoint x: 536, endPoint y: 180, distance: 15.8
click at [531, 165] on span at bounding box center [530, 166] width 8 height 9
click at [0, 0] on input "I agree to the Terms and Conditions" at bounding box center [0, 0] width 0 height 0
click at [529, 197] on span at bounding box center [530, 196] width 8 height 9
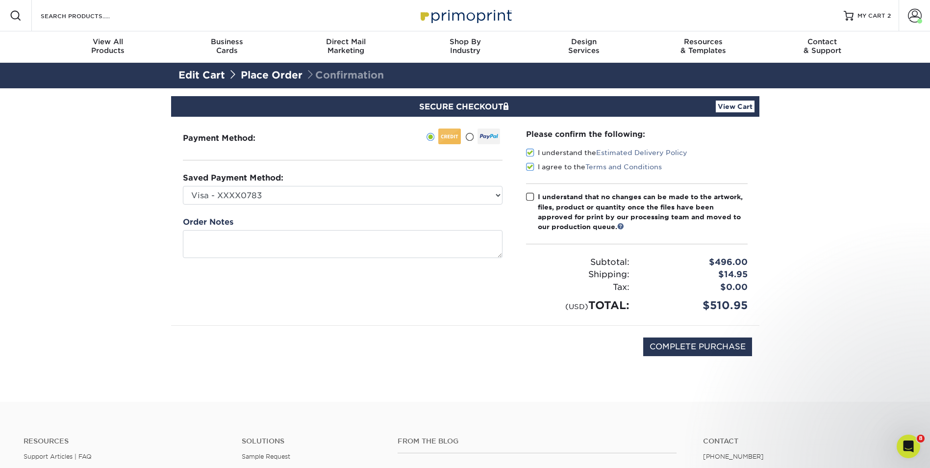
click at [0, 0] on input "I understand that no changes can be made to the artwork, files, product or quan…" at bounding box center [0, 0] width 0 height 0
click at [715, 347] on input "COMPLETE PURCHASE" at bounding box center [697, 346] width 109 height 19
type input "PROCESSING, PLEASE WAIT..."
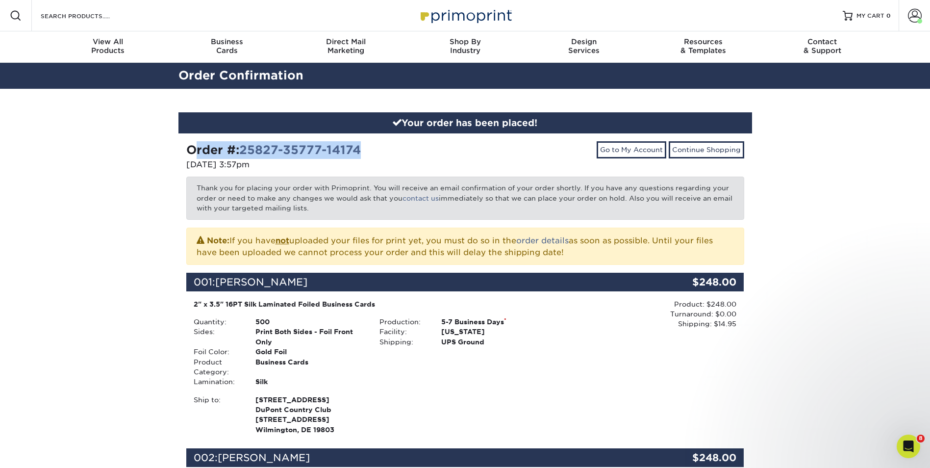
drag, startPoint x: 189, startPoint y: 148, endPoint x: 379, endPoint y: 154, distance: 190.2
click at [379, 154] on div "Order #: 25827-35777-14174" at bounding box center [322, 150] width 272 height 18
drag, startPoint x: 379, startPoint y: 154, endPoint x: 344, endPoint y: 149, distance: 35.7
copy strong "Order #: 25827-35777-14174"
